Goal: Navigation & Orientation: Find specific page/section

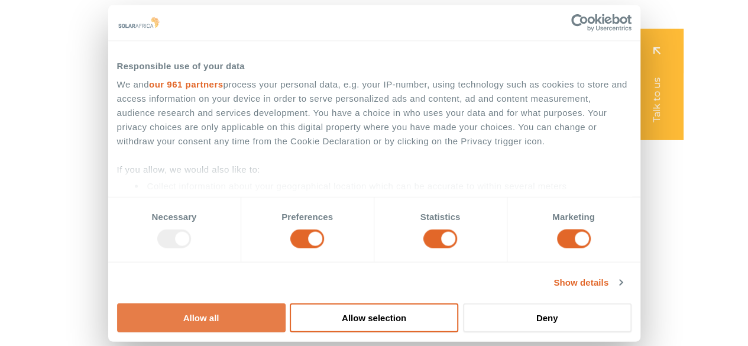
click at [286, 303] on button "Allow all" at bounding box center [201, 317] width 169 height 29
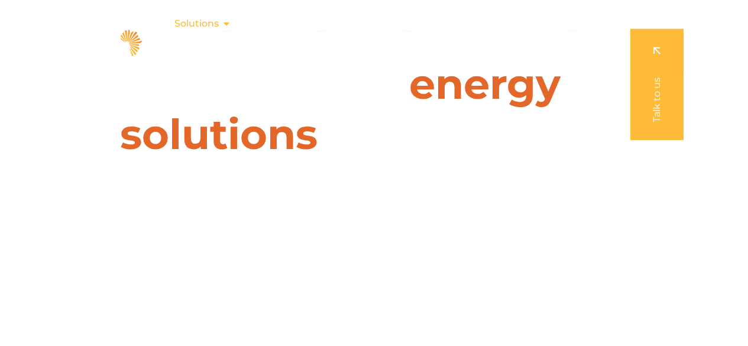
click at [203, 25] on span "Solutions" at bounding box center [196, 24] width 44 height 14
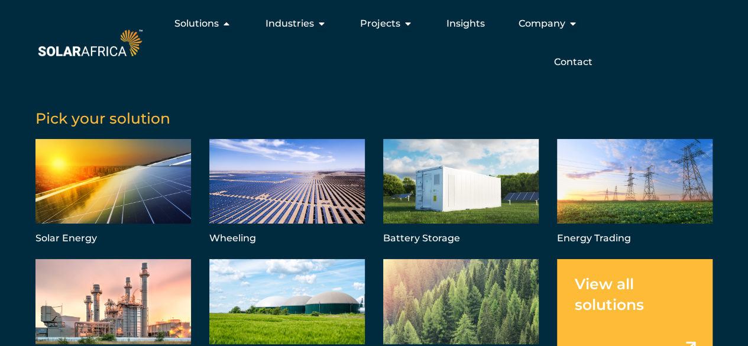
drag, startPoint x: 203, startPoint y: 25, endPoint x: 459, endPoint y: 56, distance: 257.4
click at [459, 56] on ul "Solutions Close Solutions Open Solutions Pick your solution Solar Energy Wheeli…" at bounding box center [373, 43] width 457 height 62
click at [550, 27] on span "Company" at bounding box center [541, 24] width 47 height 14
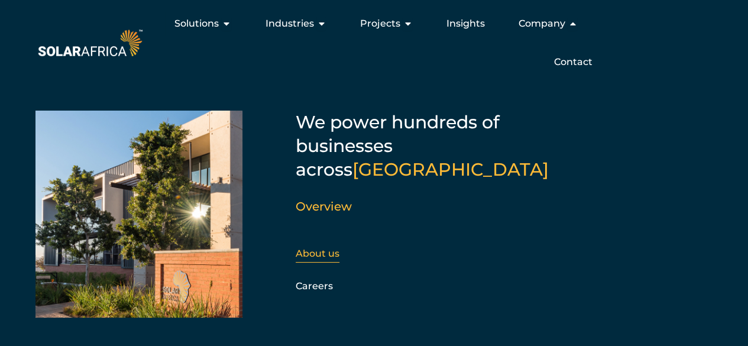
click at [312, 248] on link "About us" at bounding box center [318, 253] width 44 height 11
